Goal: Find specific page/section: Find specific page/section

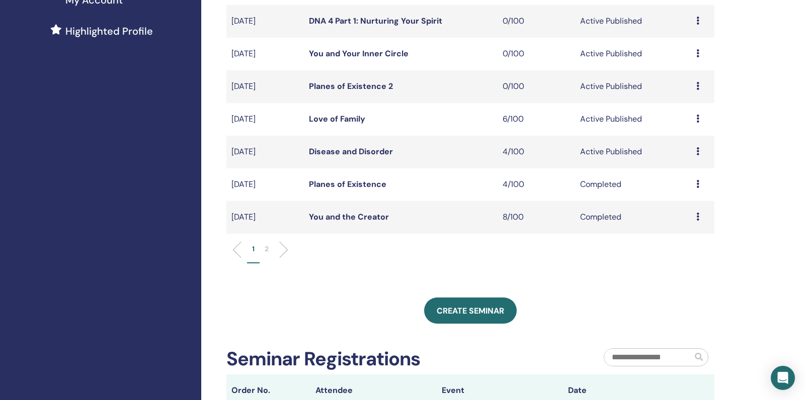
scroll to position [264, 0]
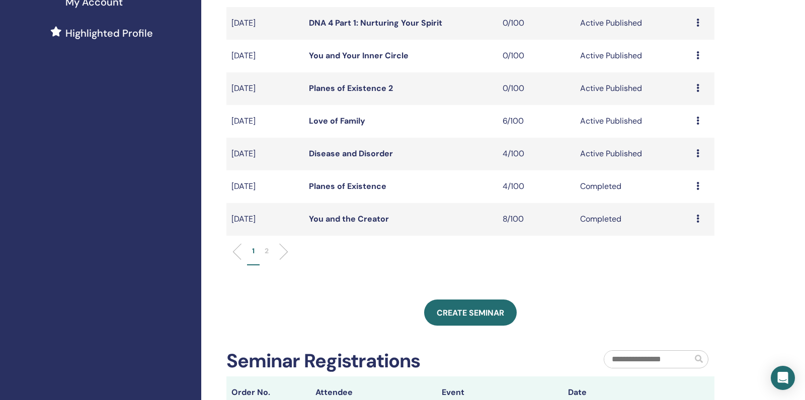
click at [327, 126] on link "Love of Family" at bounding box center [337, 121] width 56 height 11
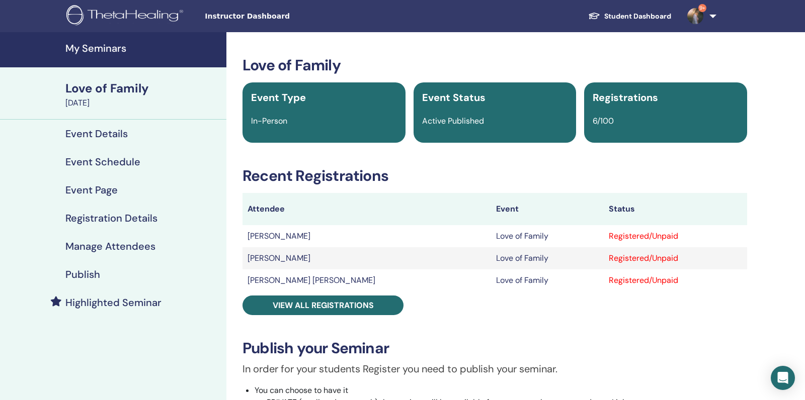
click at [104, 59] on link "My Seminars" at bounding box center [113, 49] width 226 height 35
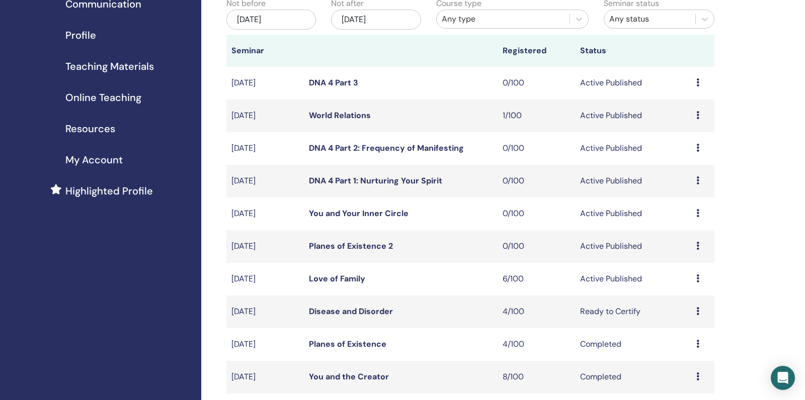
scroll to position [135, 0]
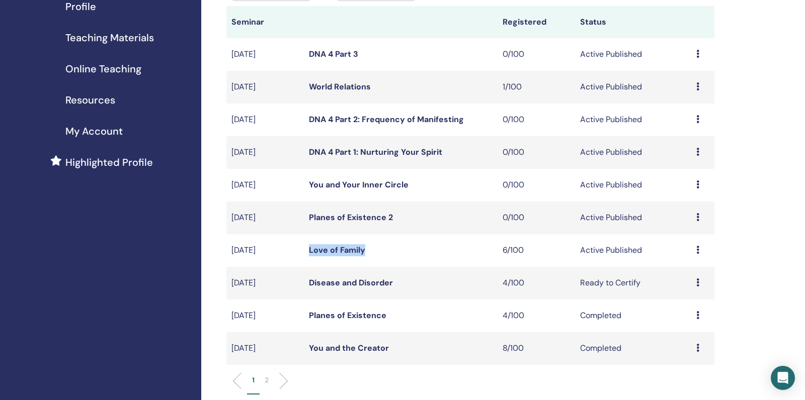
drag, startPoint x: 380, startPoint y: 263, endPoint x: 310, endPoint y: 261, distance: 70.4
click at [310, 261] on td "Love of Family" at bounding box center [401, 250] width 194 height 33
copy link "Love of Family"
